Goal: Task Accomplishment & Management: Complete application form

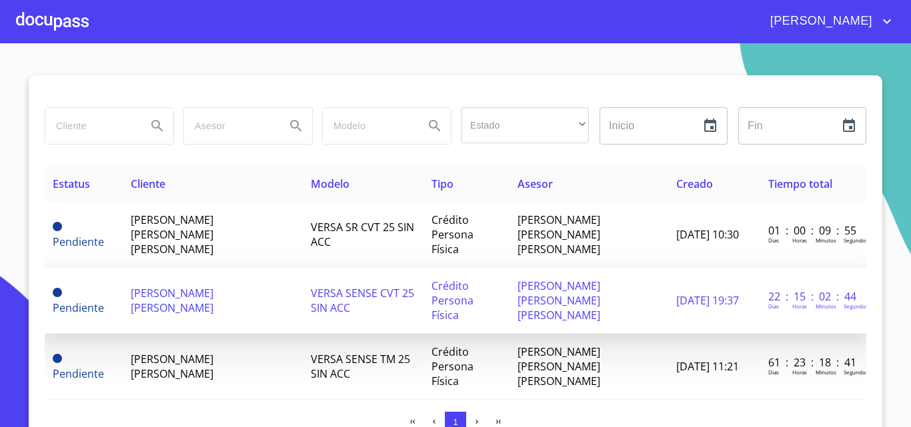
click at [212, 294] on td "[PERSON_NAME] [PERSON_NAME]" at bounding box center [213, 301] width 180 height 66
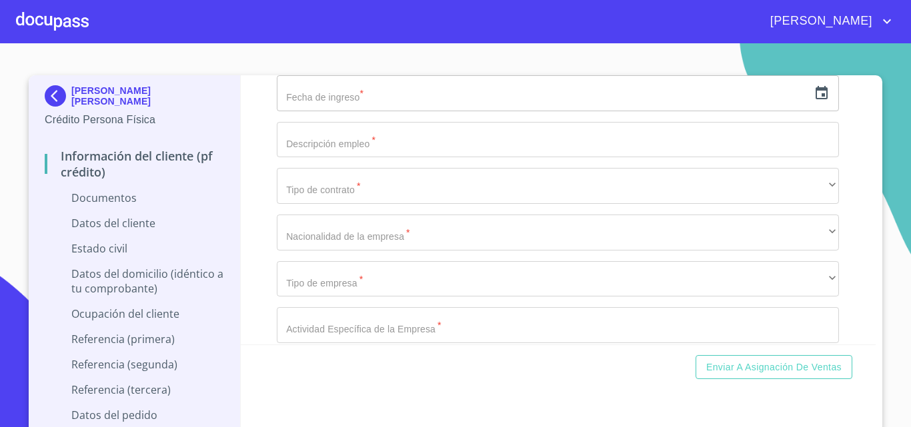
scroll to position [3134, 0]
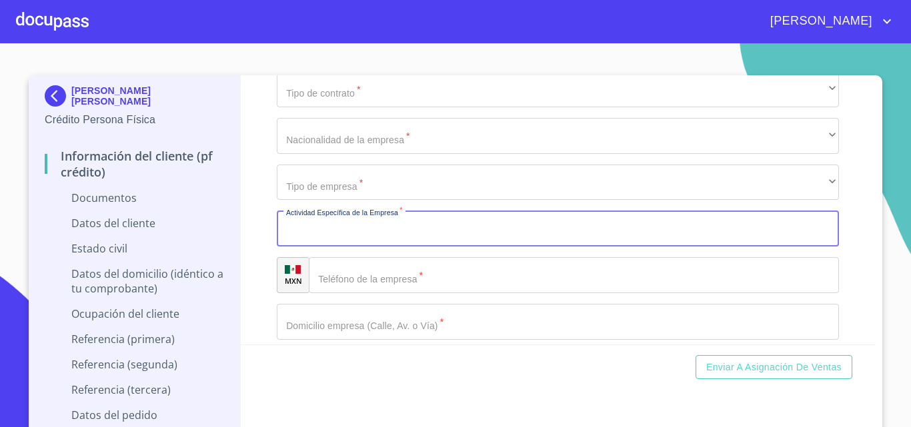
click at [453, 223] on input "Documento de identificación.   *" at bounding box center [558, 229] width 562 height 36
click at [45, 89] on img at bounding box center [58, 95] width 27 height 21
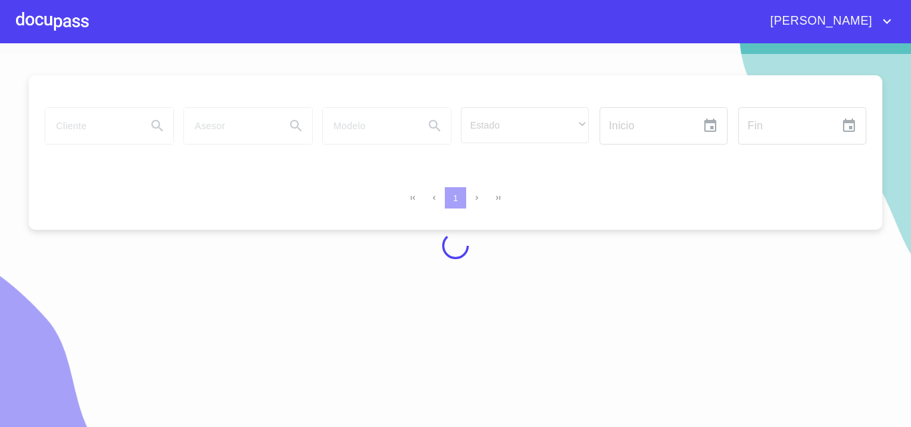
click at [55, 29] on div at bounding box center [52, 21] width 73 height 43
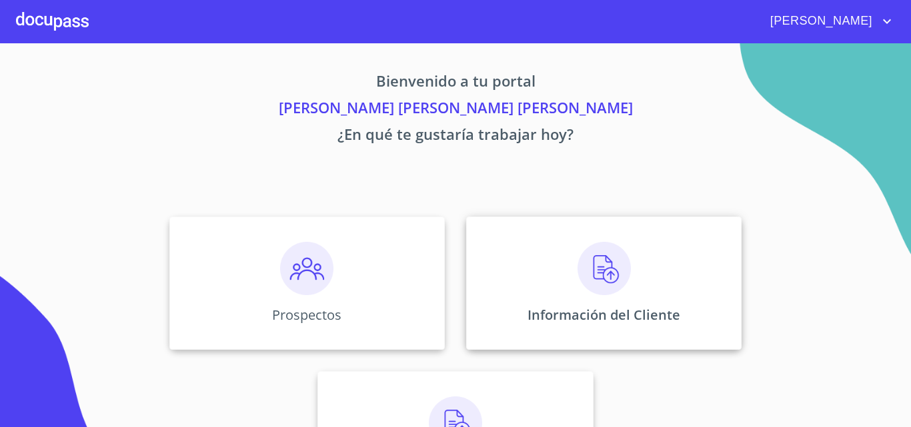
click at [541, 288] on div "Información del Cliente" at bounding box center [603, 283] width 275 height 133
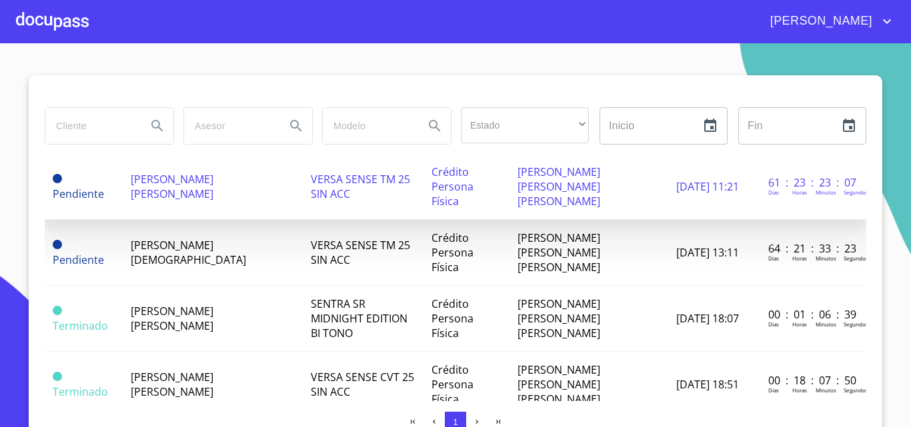
scroll to position [200, 0]
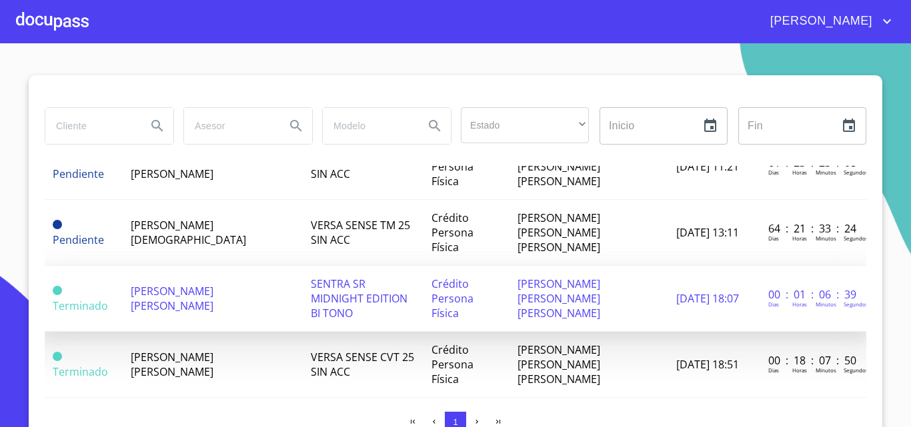
click at [251, 266] on td "[PERSON_NAME] [PERSON_NAME]" at bounding box center [213, 299] width 180 height 66
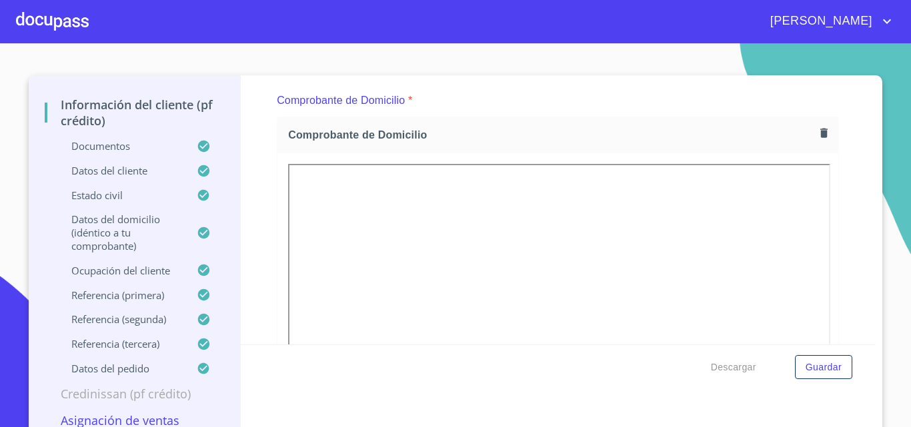
scroll to position [27, 0]
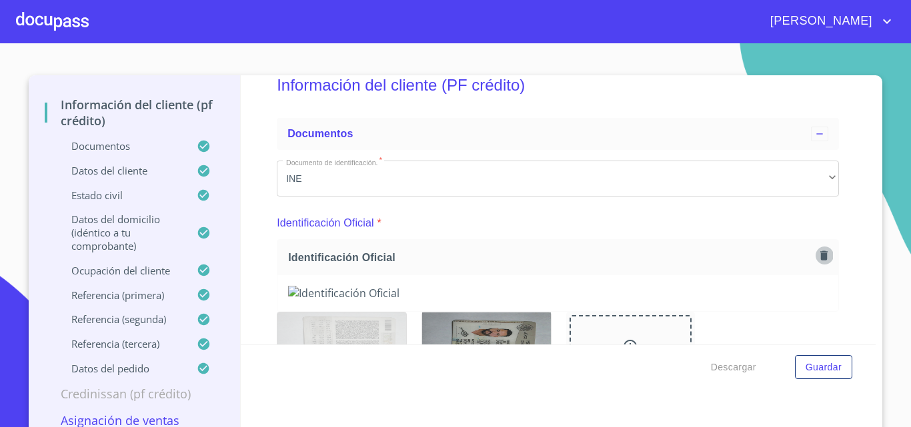
click at [820, 254] on icon "button" at bounding box center [823, 255] width 7 height 9
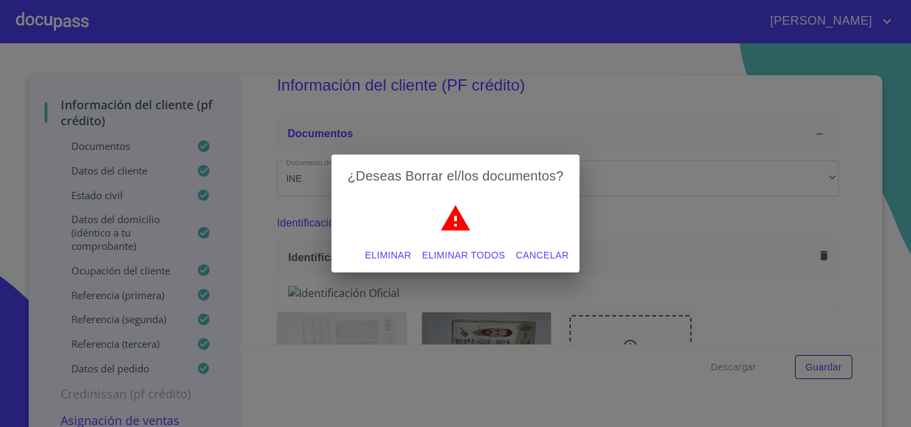
click at [434, 256] on span "Eliminar todos" at bounding box center [463, 255] width 83 height 17
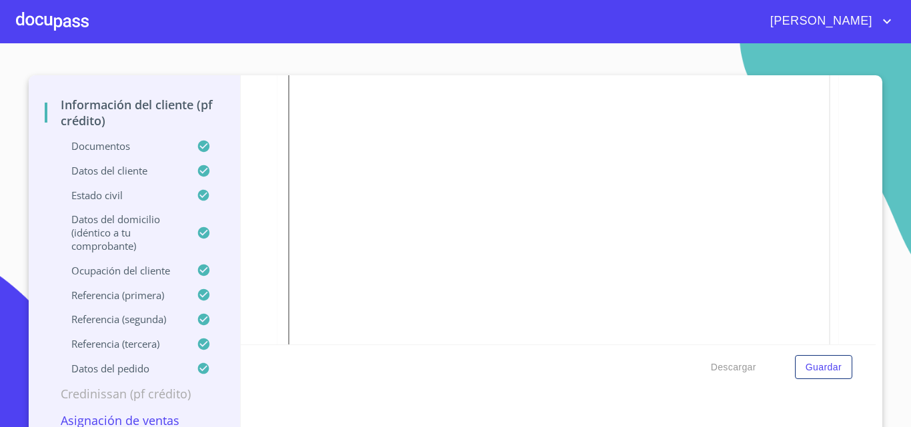
scroll to position [1428, 0]
click at [811, 370] on span "Guardar" at bounding box center [823, 367] width 36 height 17
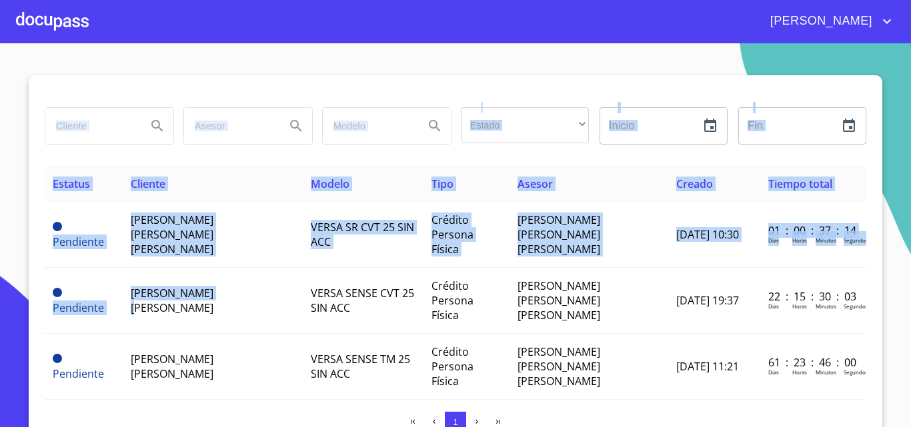
drag, startPoint x: 224, startPoint y: 265, endPoint x: 301, endPoint y: 91, distance: 190.2
click at [301, 91] on div "Estado ​ ​ Inicio ​ Fin ​ Estatus Cliente Modelo Tipo Asesor Creado Tiempo tota…" at bounding box center [455, 256] width 853 height 363
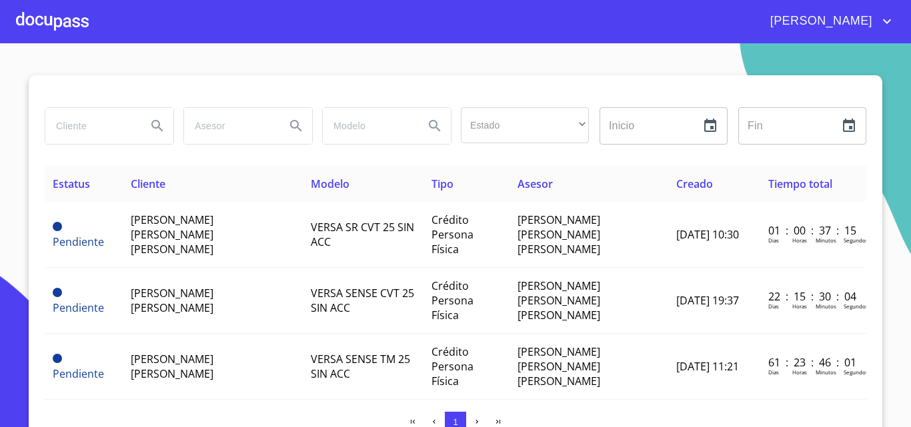
click at [301, 91] on div at bounding box center [455, 91] width 821 height 32
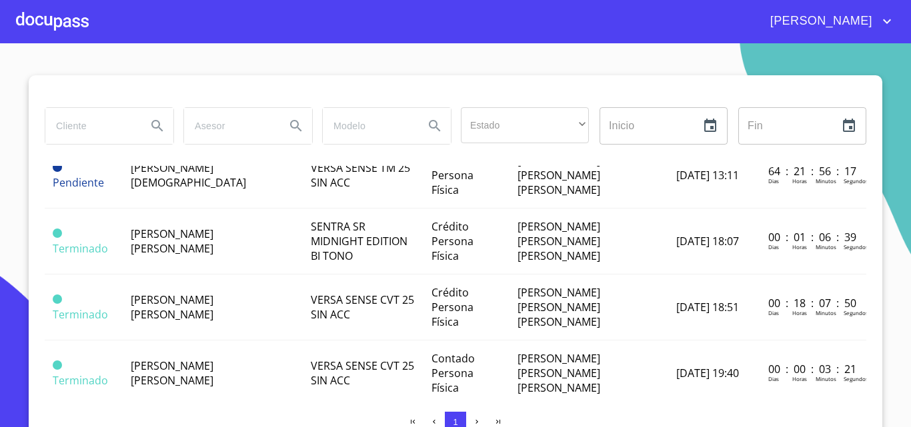
scroll to position [267, 0]
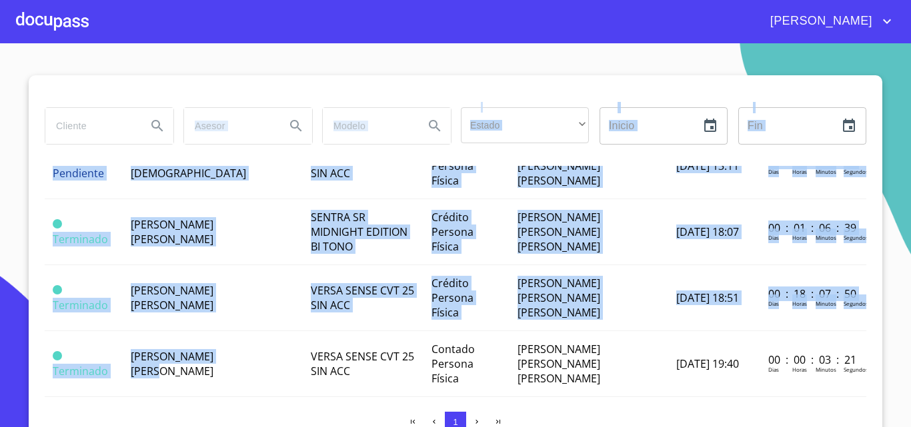
drag, startPoint x: 240, startPoint y: 255, endPoint x: 229, endPoint y: 106, distance: 149.7
click at [229, 106] on div "Estado ​ ​ Inicio ​ Fin ​ Estatus Cliente Modelo Tipo Asesor Creado Tiempo tota…" at bounding box center [455, 256] width 853 height 363
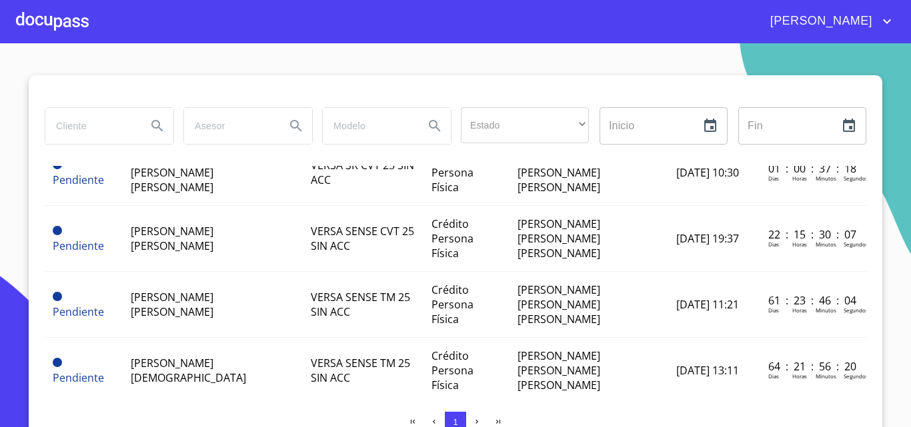
click at [251, 91] on div at bounding box center [455, 91] width 821 height 32
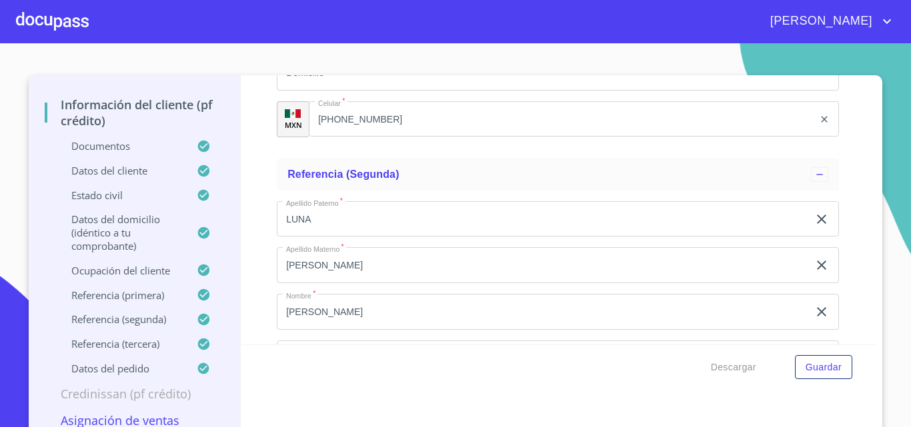
scroll to position [11, 0]
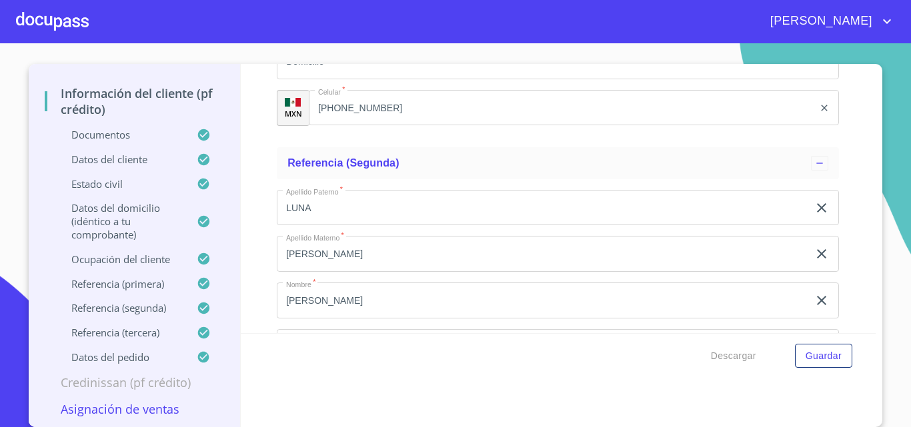
click at [142, 408] on p "Asignación de Ventas" at bounding box center [134, 409] width 179 height 16
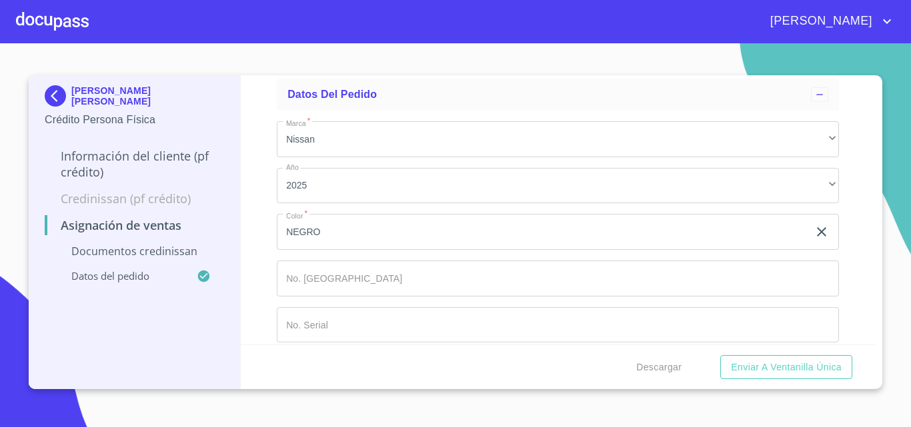
scroll to position [335, 0]
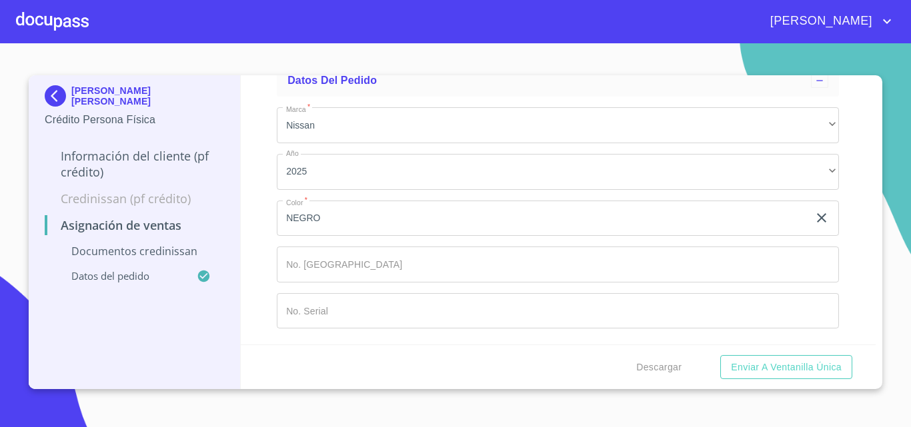
click at [115, 249] on p "Documentos CrediNissan" at bounding box center [134, 251] width 179 height 15
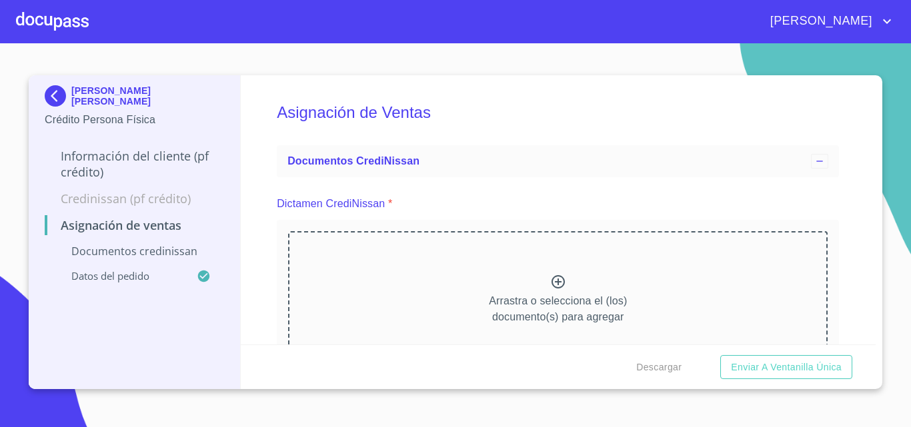
scroll to position [67, 0]
